Goal: Navigation & Orientation: Find specific page/section

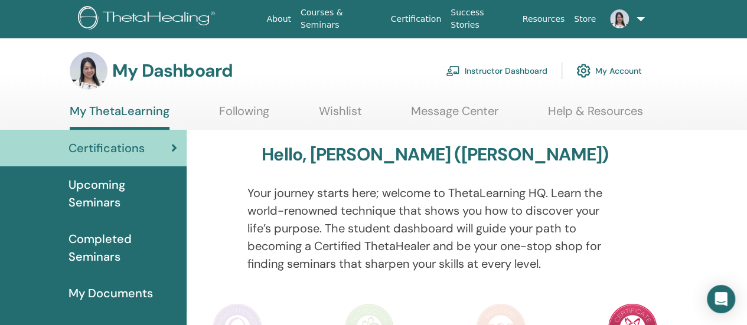
click at [622, 69] on link "My Account" at bounding box center [609, 71] width 66 height 26
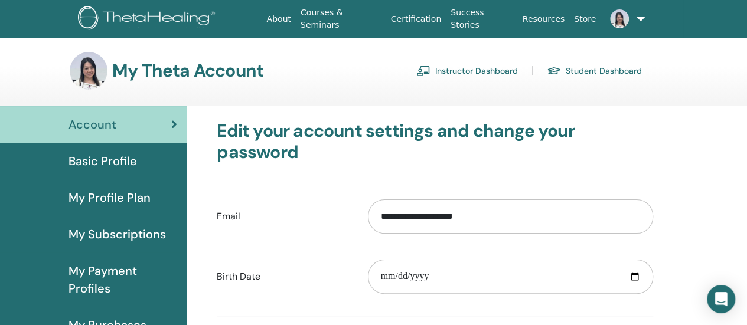
click at [632, 19] on span at bounding box center [619, 18] width 28 height 9
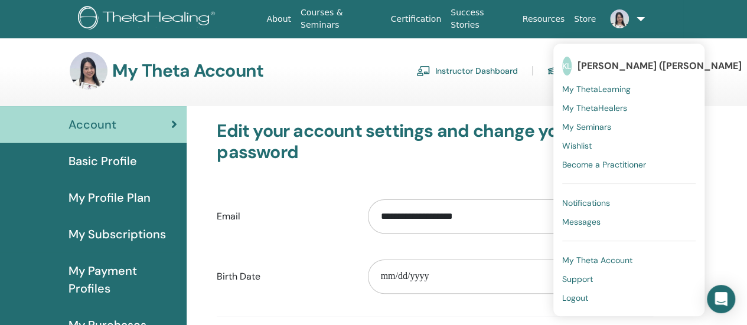
click at [614, 111] on span "My ThetaHealers" at bounding box center [594, 108] width 65 height 11
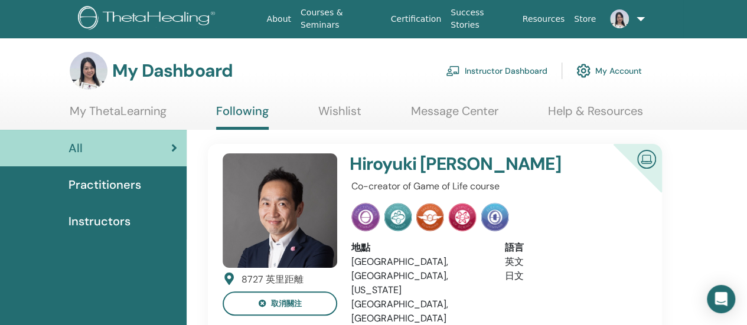
click at [633, 20] on link at bounding box center [623, 19] width 47 height 38
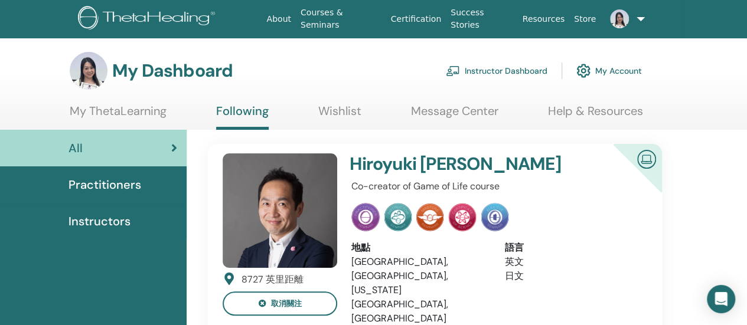
click at [633, 17] on link at bounding box center [623, 19] width 47 height 38
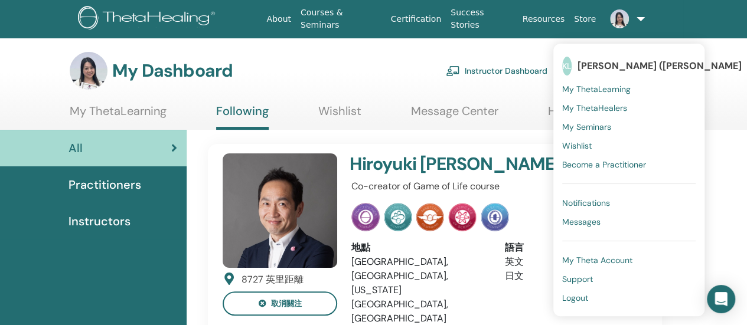
click at [596, 263] on span "My Theta Account" at bounding box center [597, 260] width 70 height 11
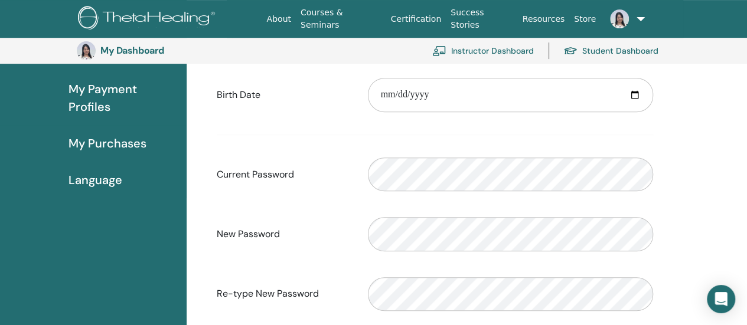
scroll to position [262, 0]
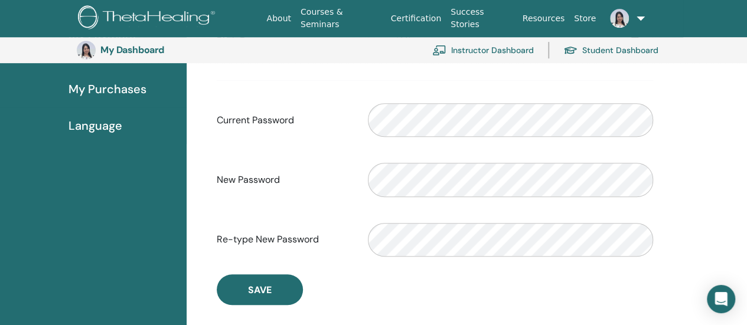
click at [619, 15] on img at bounding box center [619, 18] width 19 height 19
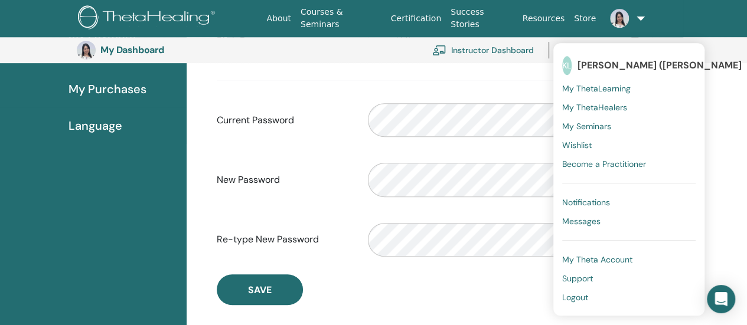
click at [613, 65] on span "[PERSON_NAME] ([PERSON_NAME]" at bounding box center [659, 65] width 164 height 12
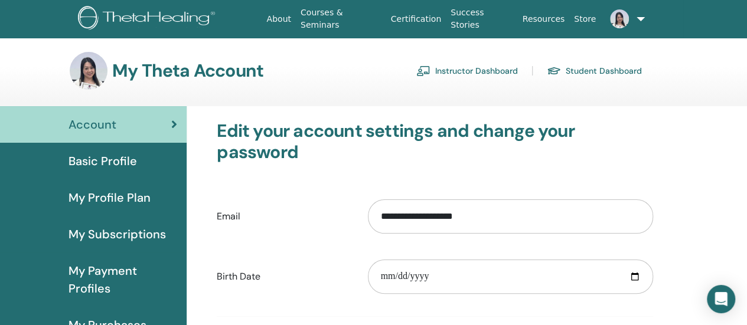
click at [434, 70] on link "Instructor Dashboard" at bounding box center [467, 70] width 102 height 19
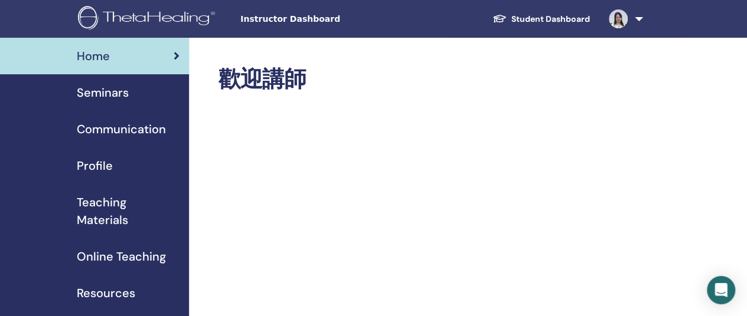
click at [89, 163] on span "Profile" at bounding box center [95, 166] width 36 height 18
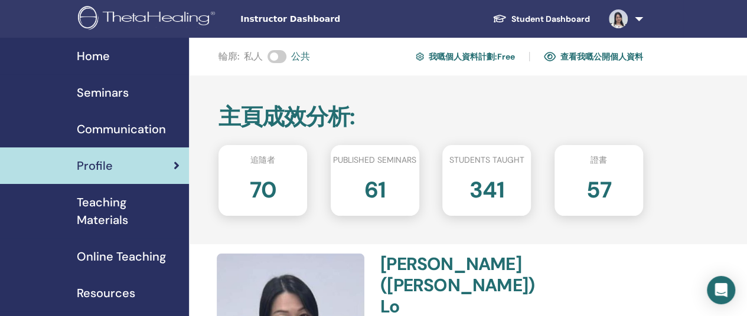
click at [637, 15] on link at bounding box center [623, 19] width 48 height 38
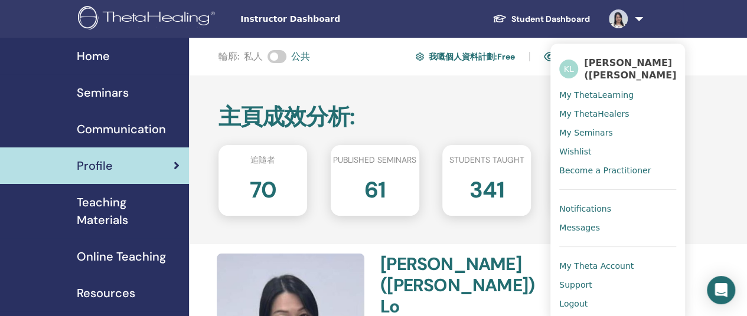
click at [397, 106] on h2 "主頁成效分析 :" at bounding box center [430, 117] width 424 height 27
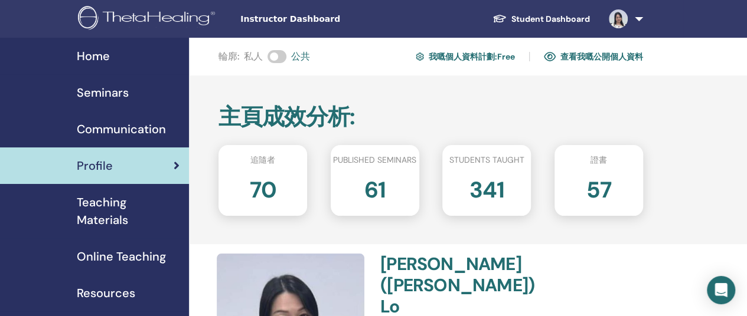
click at [539, 16] on link "Student Dashboard" at bounding box center [541, 19] width 116 height 22
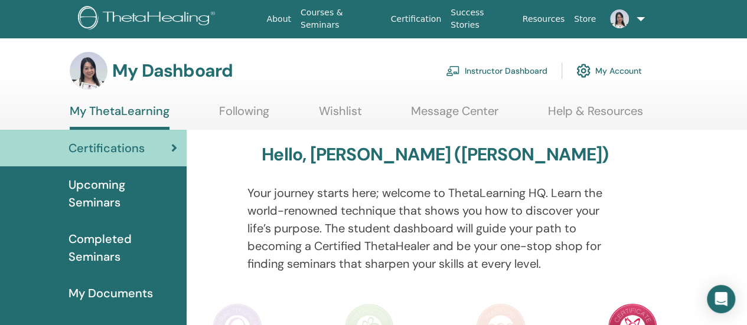
click at [644, 17] on link at bounding box center [623, 19] width 47 height 38
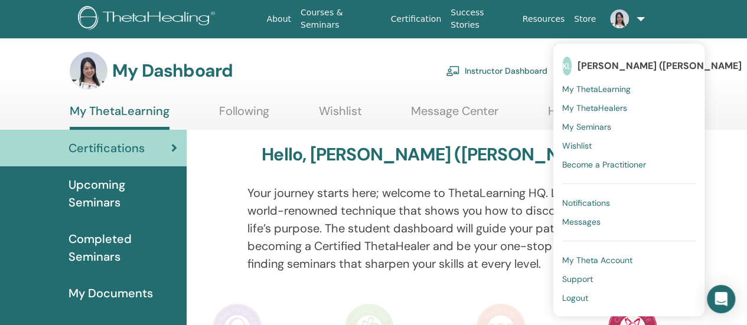
click at [89, 74] on img at bounding box center [89, 71] width 38 height 38
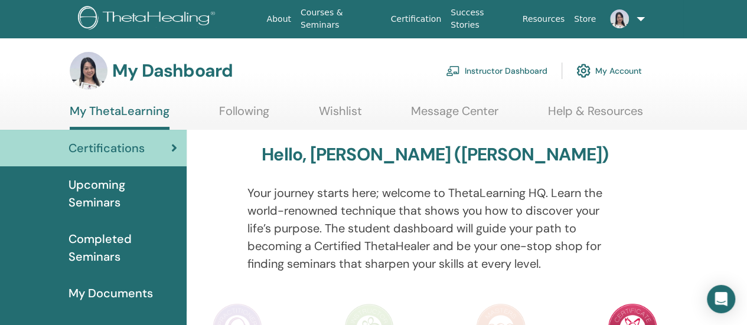
click at [89, 74] on img at bounding box center [89, 71] width 38 height 38
click at [88, 75] on img at bounding box center [89, 71] width 38 height 38
click at [640, 17] on link at bounding box center [623, 19] width 47 height 38
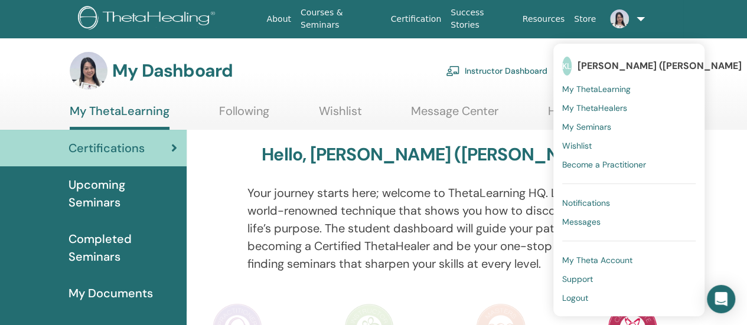
click at [590, 263] on span "My Theta Account" at bounding box center [597, 260] width 70 height 11
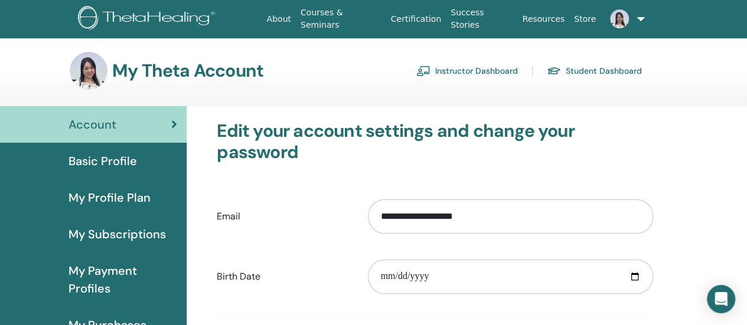
click at [96, 70] on img at bounding box center [89, 71] width 38 height 38
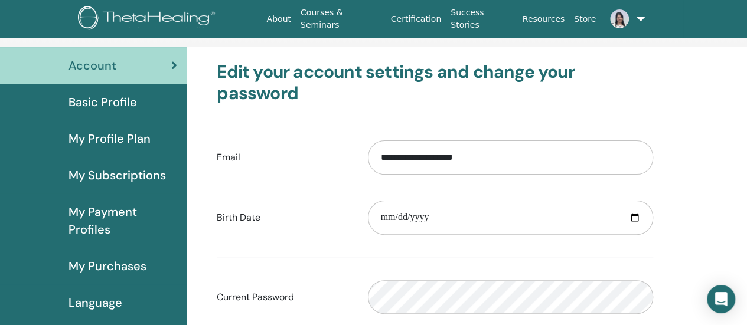
click at [119, 140] on span "My Profile Plan" at bounding box center [109, 139] width 82 height 18
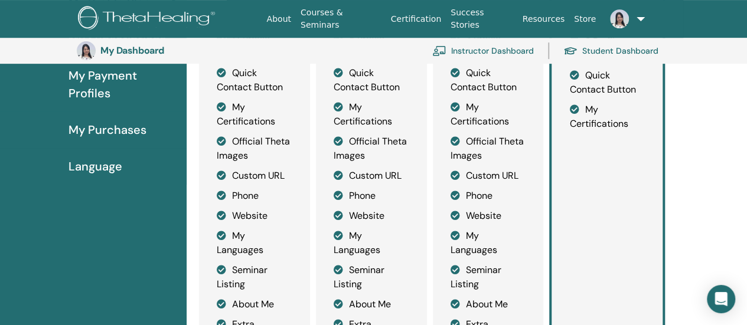
scroll to position [203, 0]
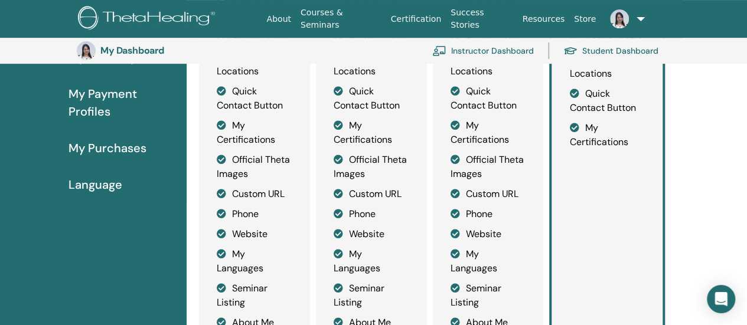
click at [97, 186] on span "Language" at bounding box center [95, 185] width 54 height 18
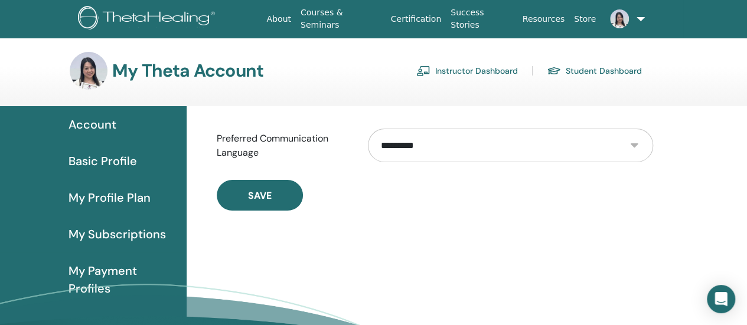
click at [639, 16] on link at bounding box center [623, 19] width 47 height 38
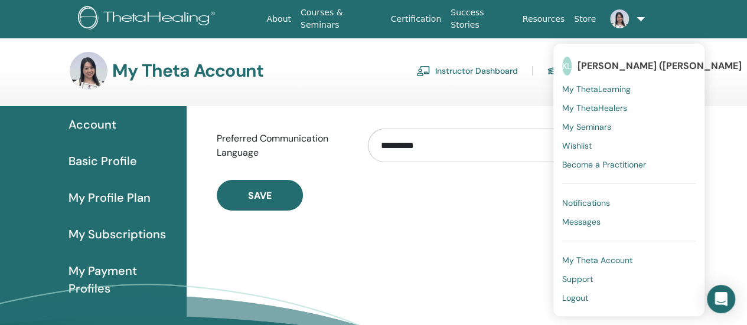
click at [255, 100] on section "My Theta Account Instructor Dashboard Student Dashboard" at bounding box center [373, 79] width 747 height 54
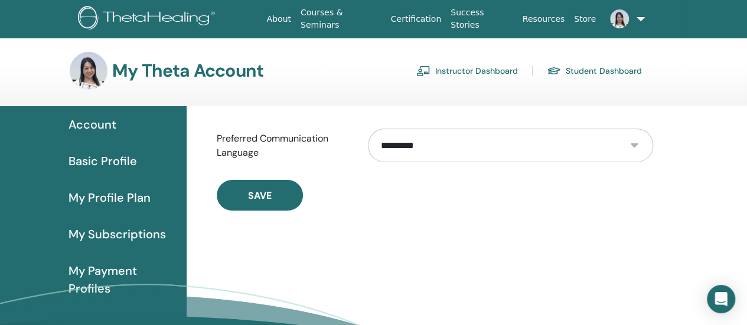
click at [641, 16] on link at bounding box center [623, 19] width 47 height 38
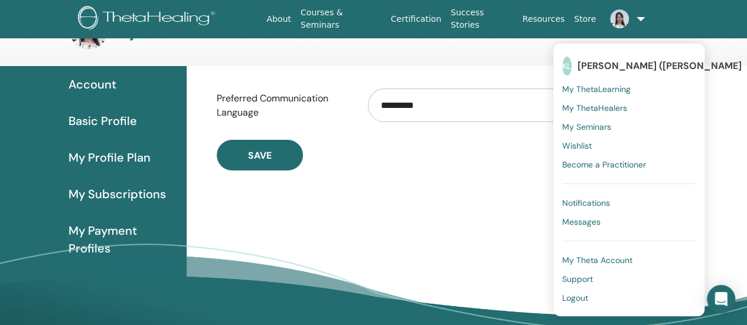
scroll to position [59, 0]
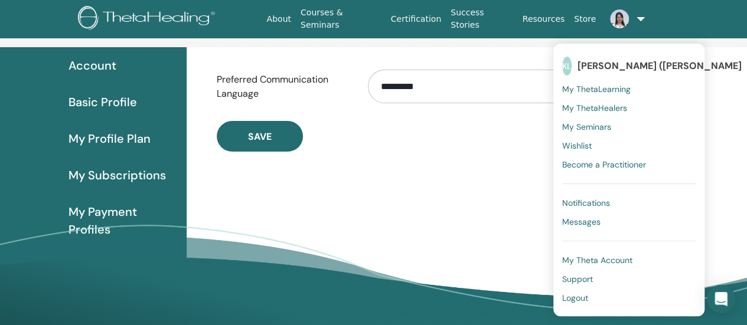
click at [593, 129] on span "My Seminars" at bounding box center [586, 127] width 49 height 11
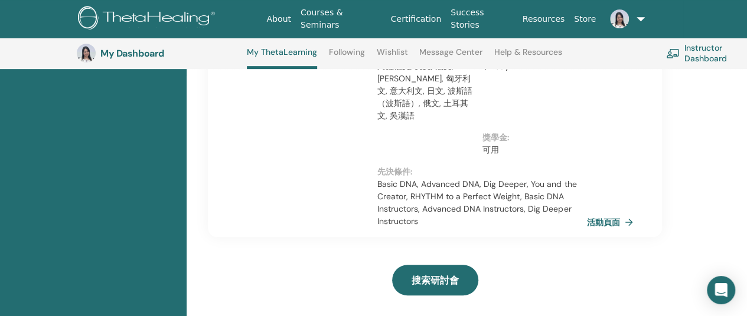
scroll to position [90, 0]
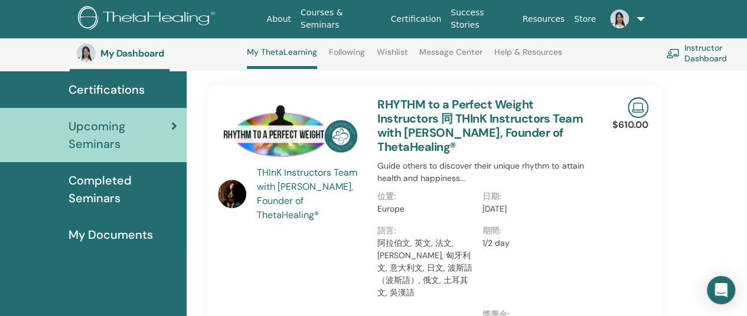
click at [120, 229] on span "My Documents" at bounding box center [110, 235] width 84 height 18
